Goal: Navigation & Orientation: Understand site structure

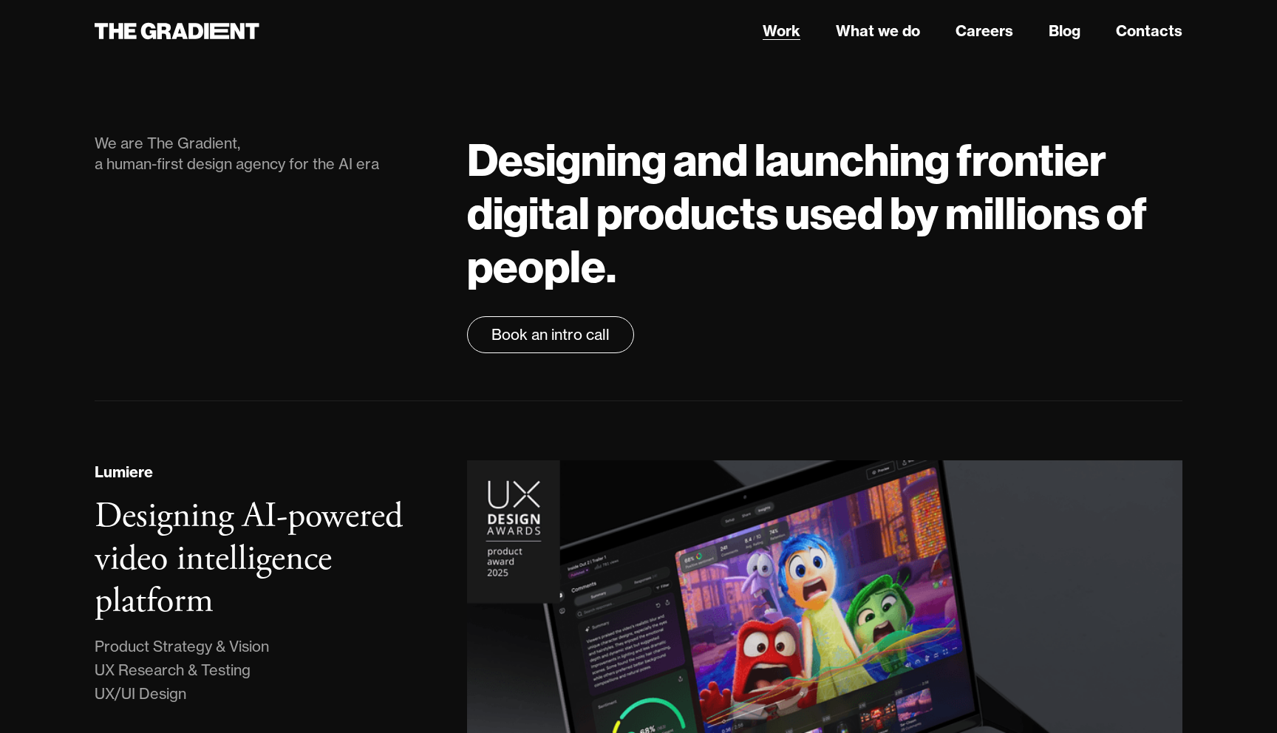
click at [786, 35] on link "Work" at bounding box center [782, 31] width 38 height 22
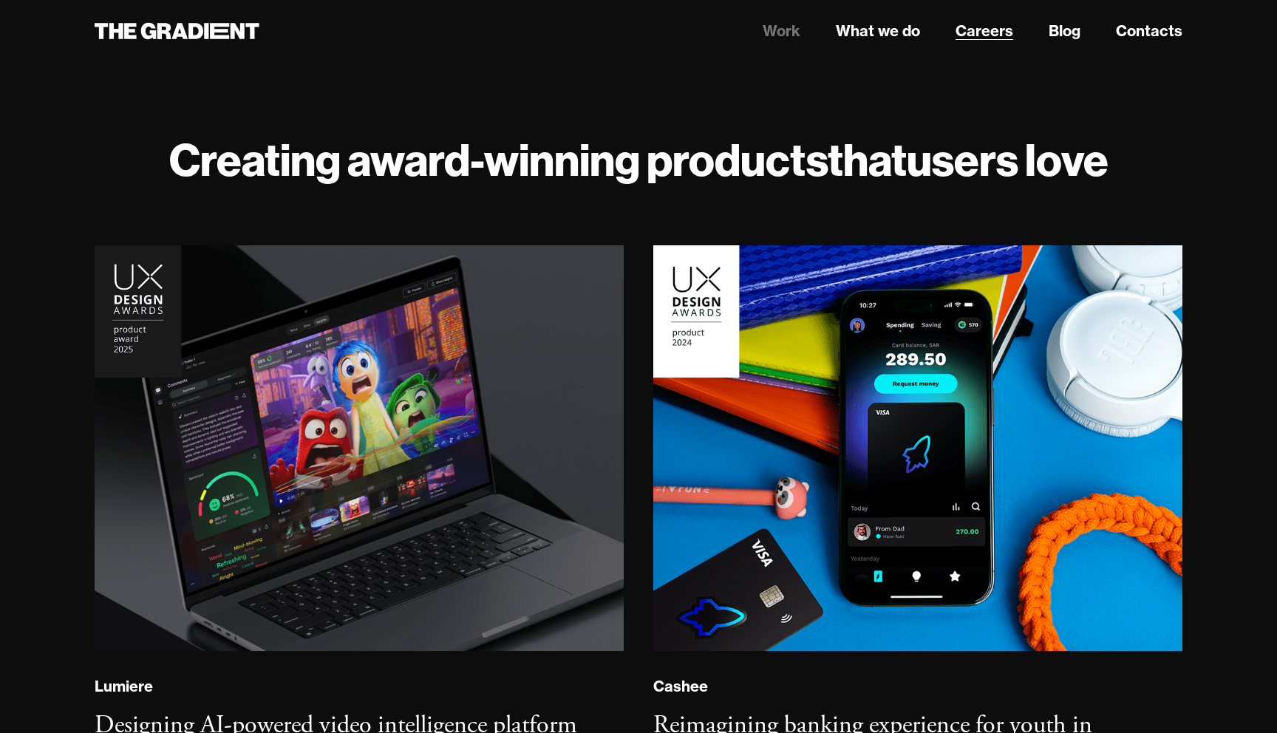
click at [992, 26] on link "Careers" at bounding box center [985, 31] width 58 height 22
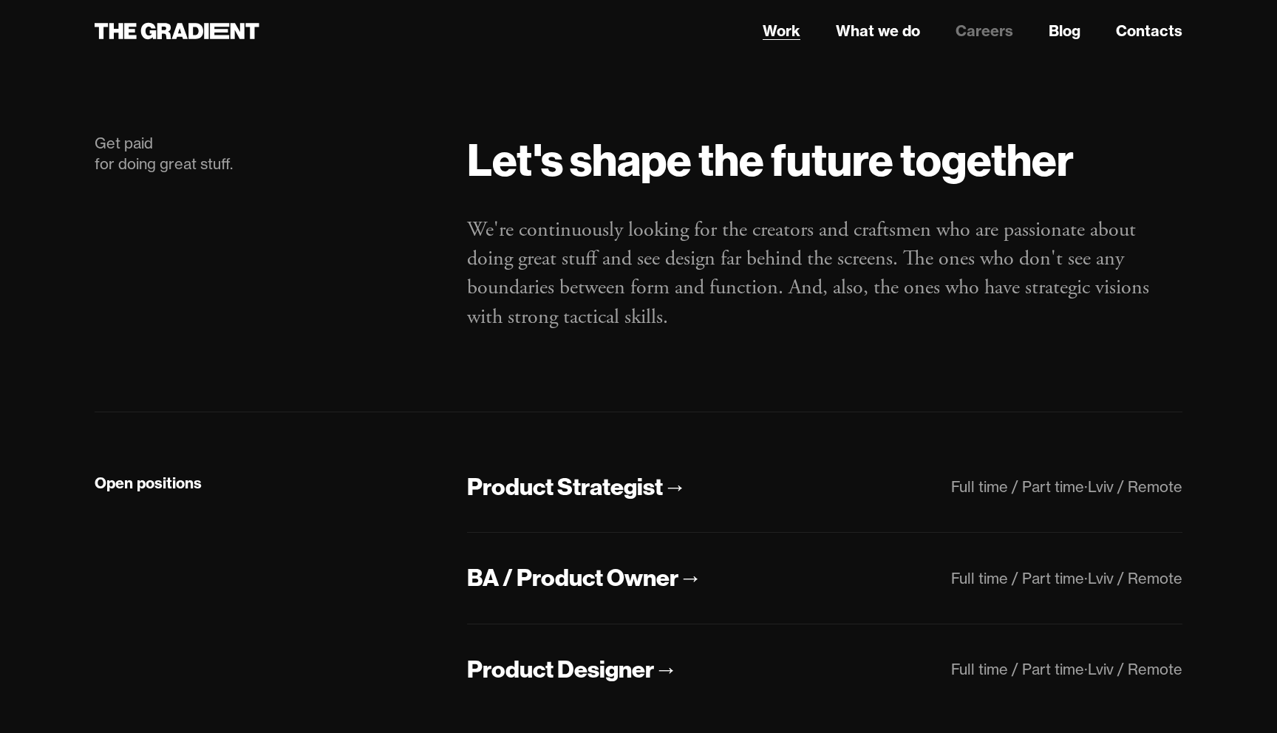
click at [780, 36] on link "Work" at bounding box center [782, 31] width 38 height 22
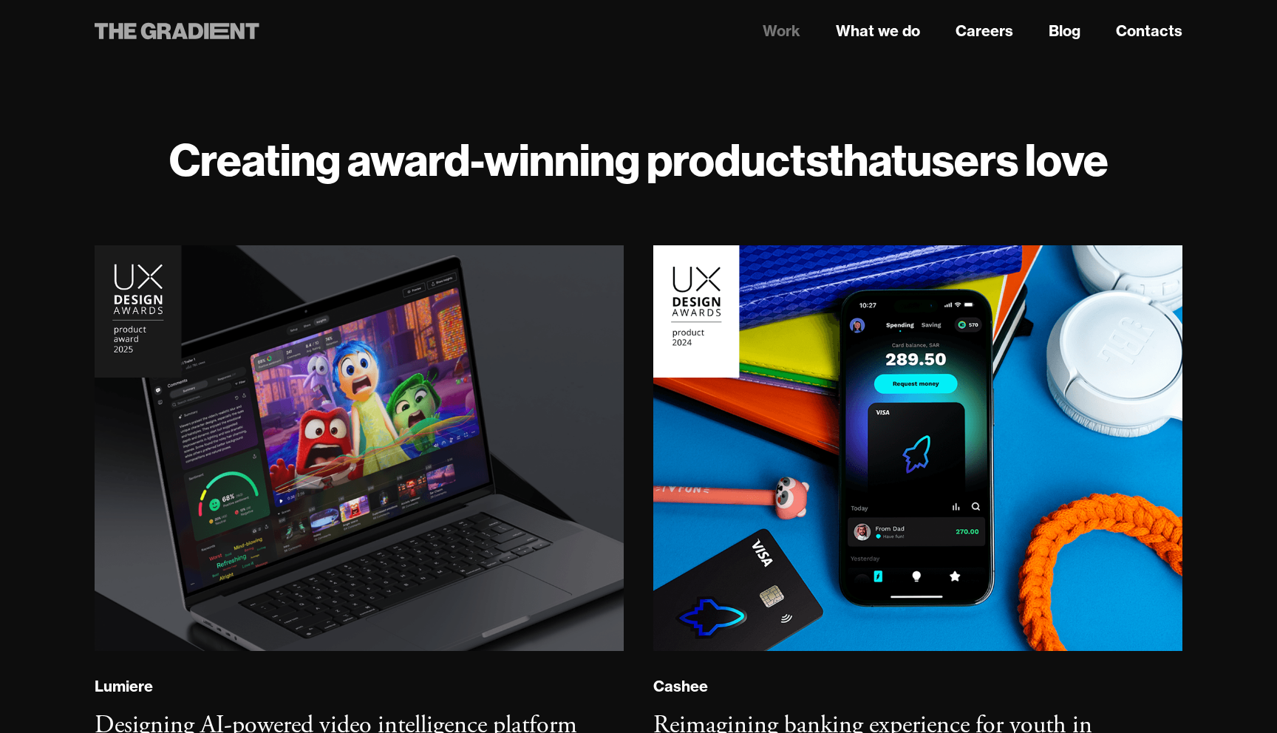
click at [189, 25] on icon at bounding box center [195, 31] width 15 height 16
